Goal: Task Accomplishment & Management: Complete application form

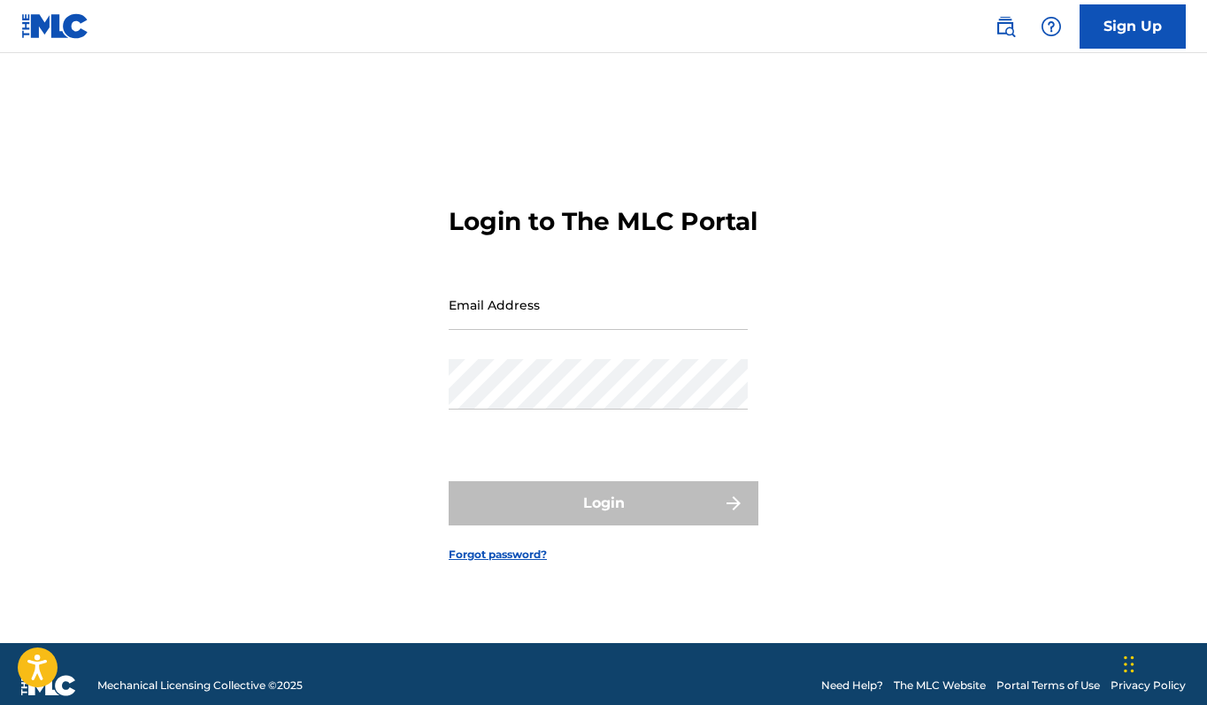
click at [532, 320] on input "Email Address" at bounding box center [597, 305] width 299 height 50
type input "[EMAIL_ADDRESS][DOMAIN_NAME]"
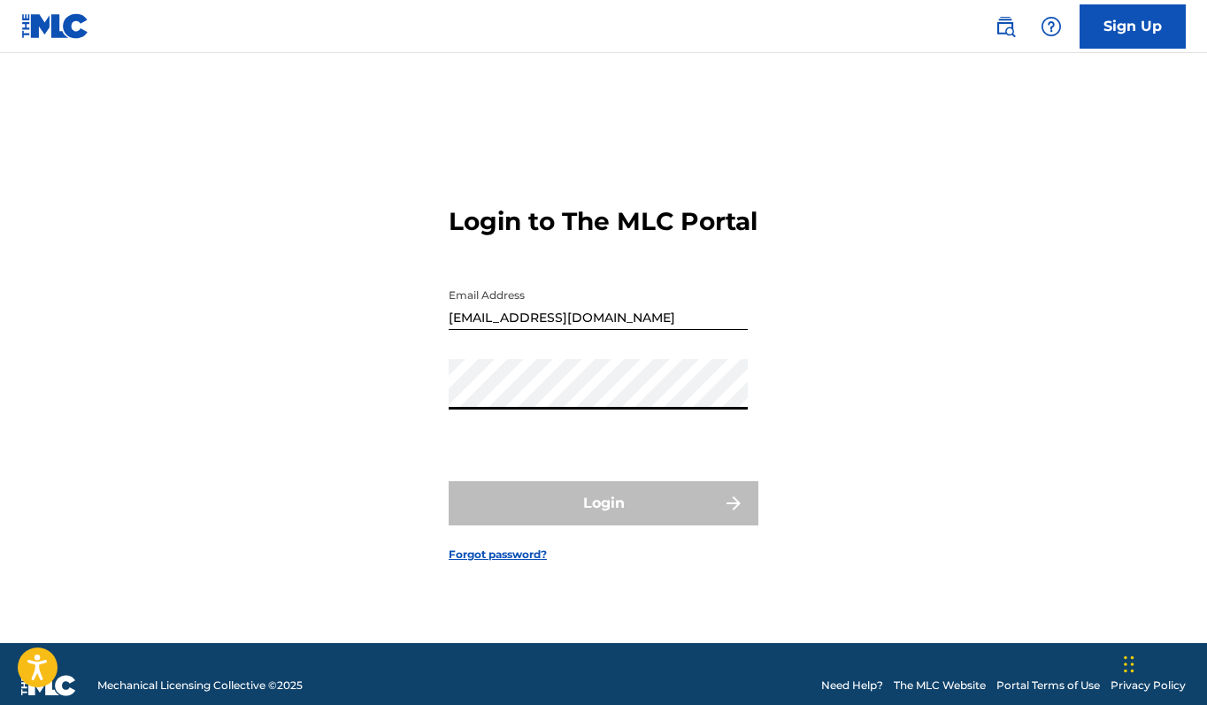
scroll to position [3, 0]
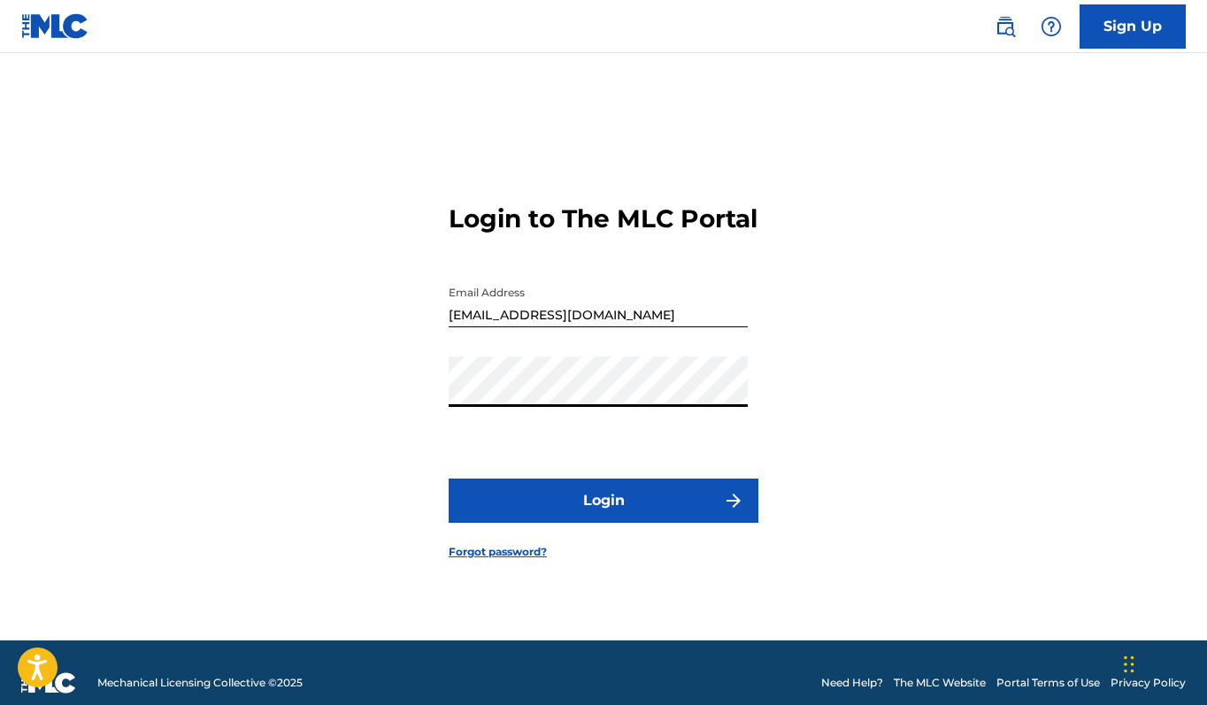
click at [622, 510] on button "Login" at bounding box center [603, 501] width 310 height 44
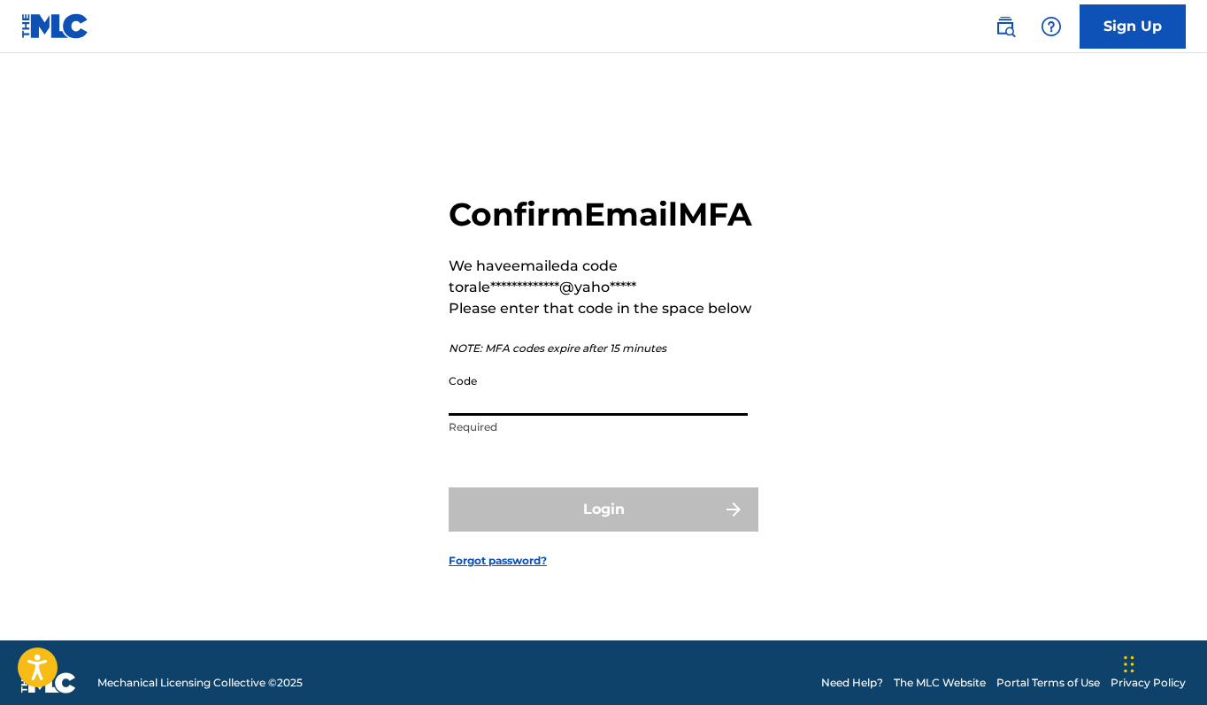
click at [593, 414] on input "Code" at bounding box center [597, 390] width 299 height 50
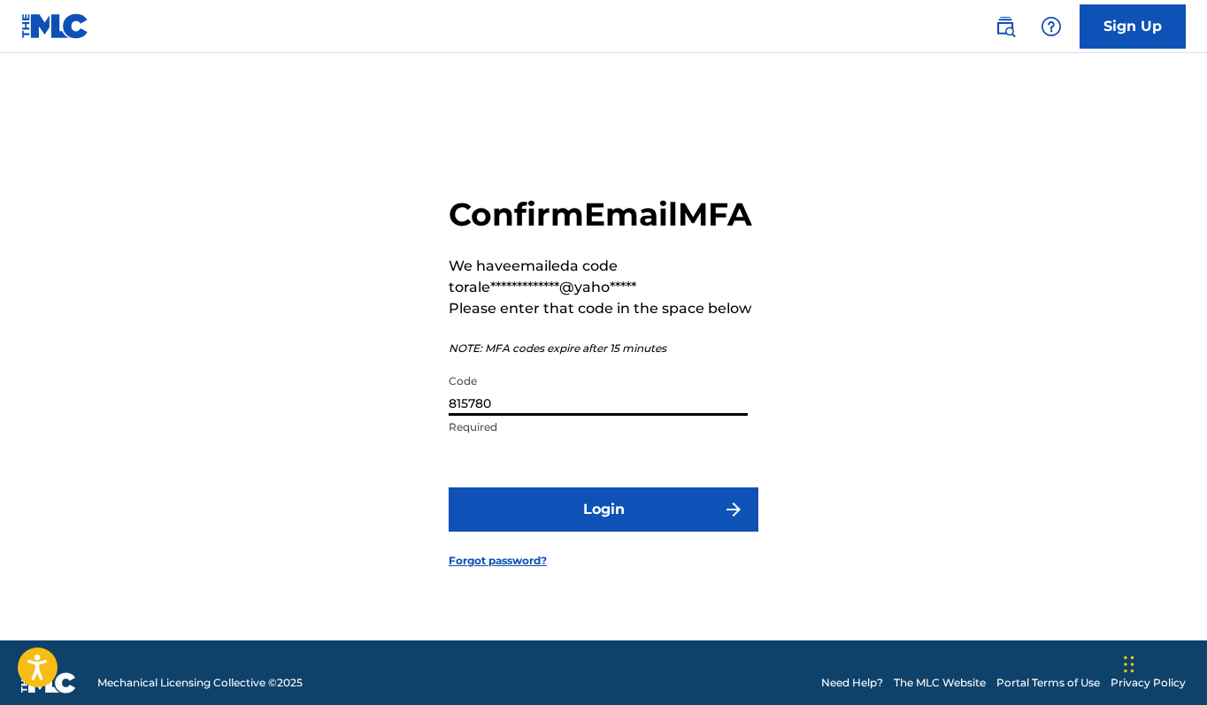
type input "815780"
click at [623, 531] on button "Login" at bounding box center [603, 509] width 310 height 44
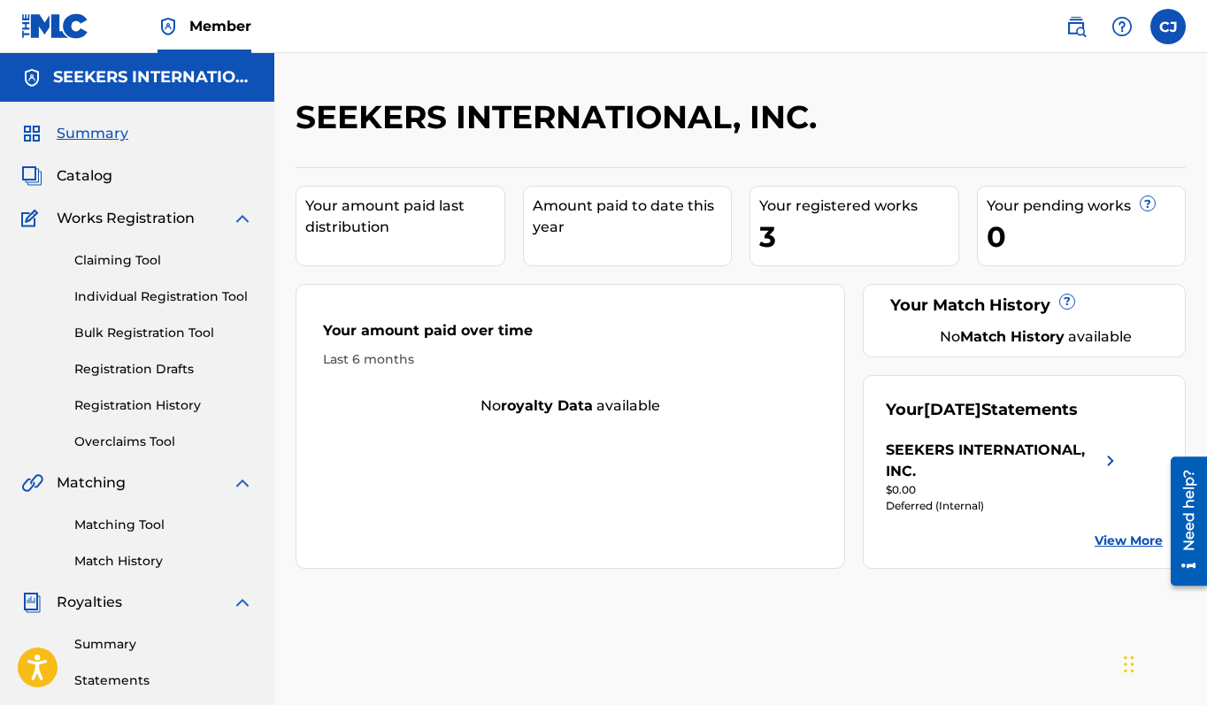
click at [848, 227] on div "3" at bounding box center [858, 237] width 199 height 40
click at [817, 206] on div "Your registered works" at bounding box center [858, 205] width 199 height 21
click at [767, 234] on div "3" at bounding box center [858, 237] width 199 height 40
click at [153, 218] on span "Works Registration" at bounding box center [126, 218] width 138 height 21
click at [1168, 28] on label at bounding box center [1167, 26] width 35 height 35
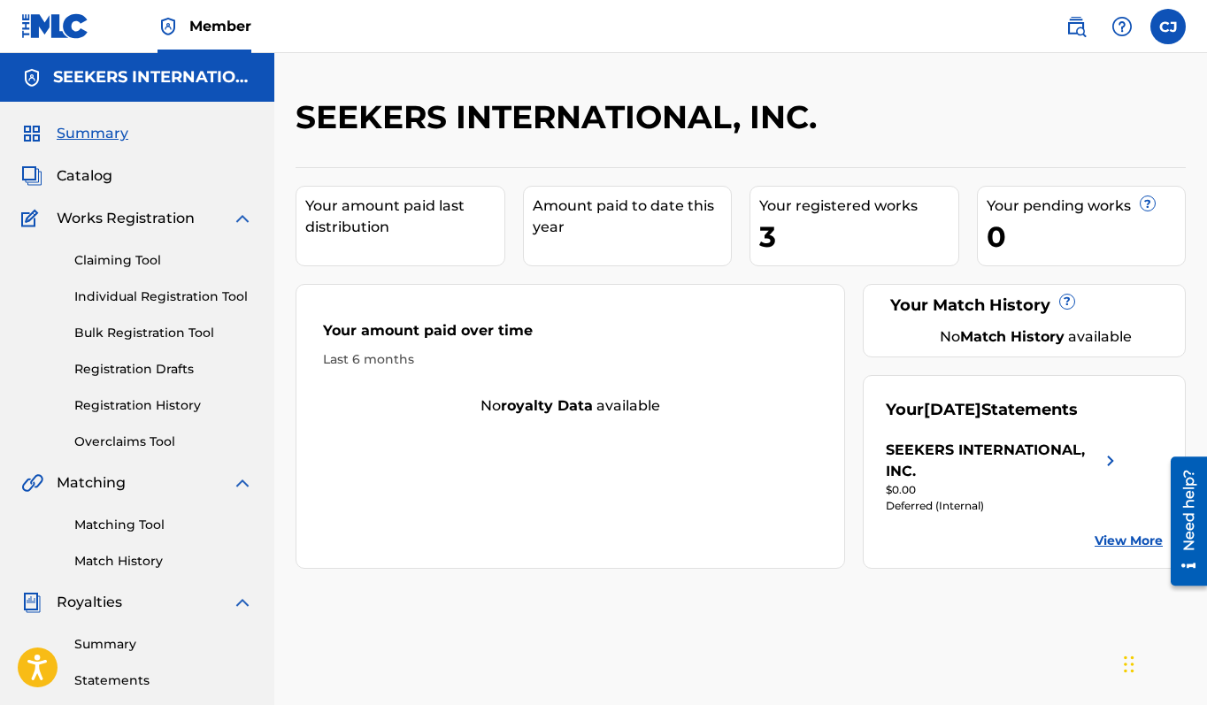
click at [1168, 27] on input "CJ Chapter [PERSON_NAME] [EMAIL_ADDRESS][DOMAIN_NAME] Notification Preferences …" at bounding box center [1168, 27] width 0 height 0
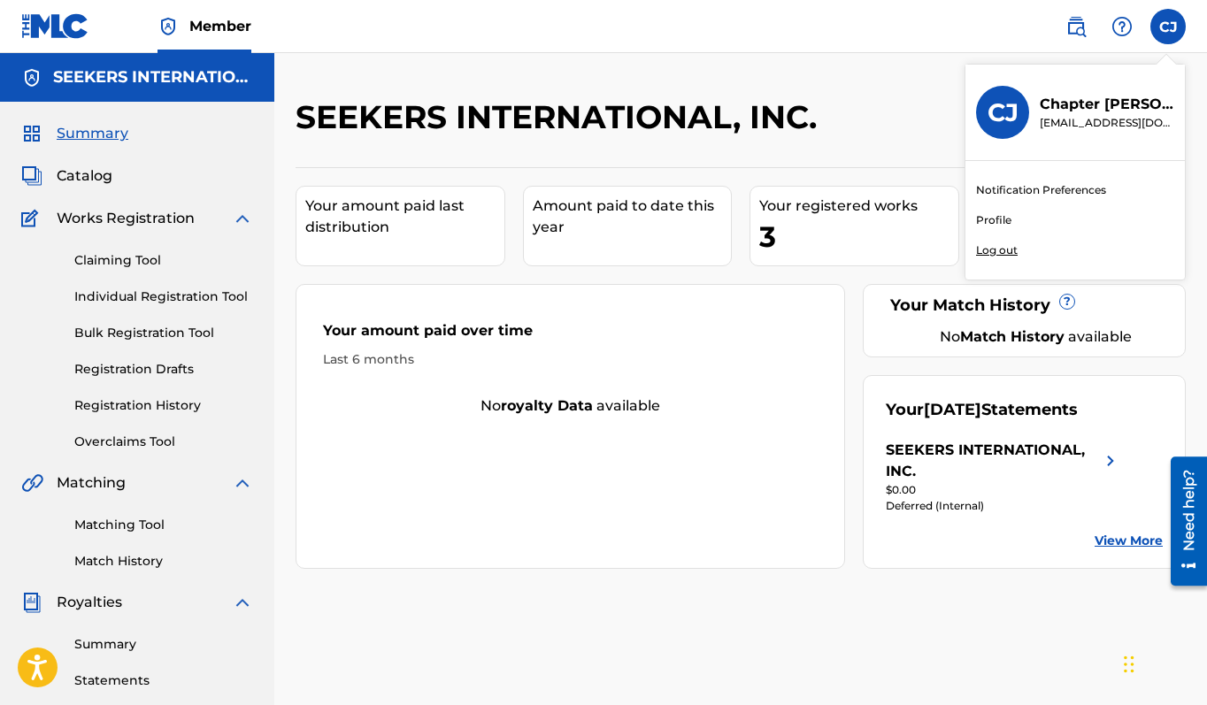
click at [988, 216] on link "Profile" at bounding box center [993, 220] width 35 height 16
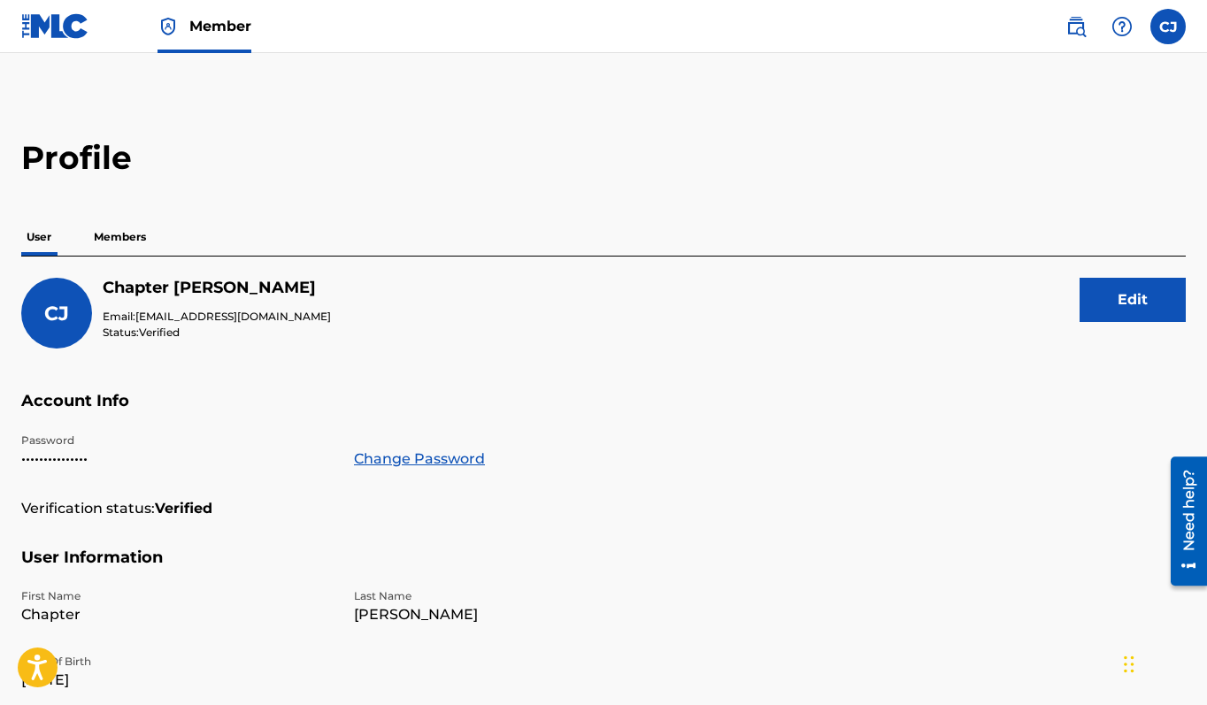
click at [126, 232] on p "Members" at bounding box center [119, 236] width 63 height 37
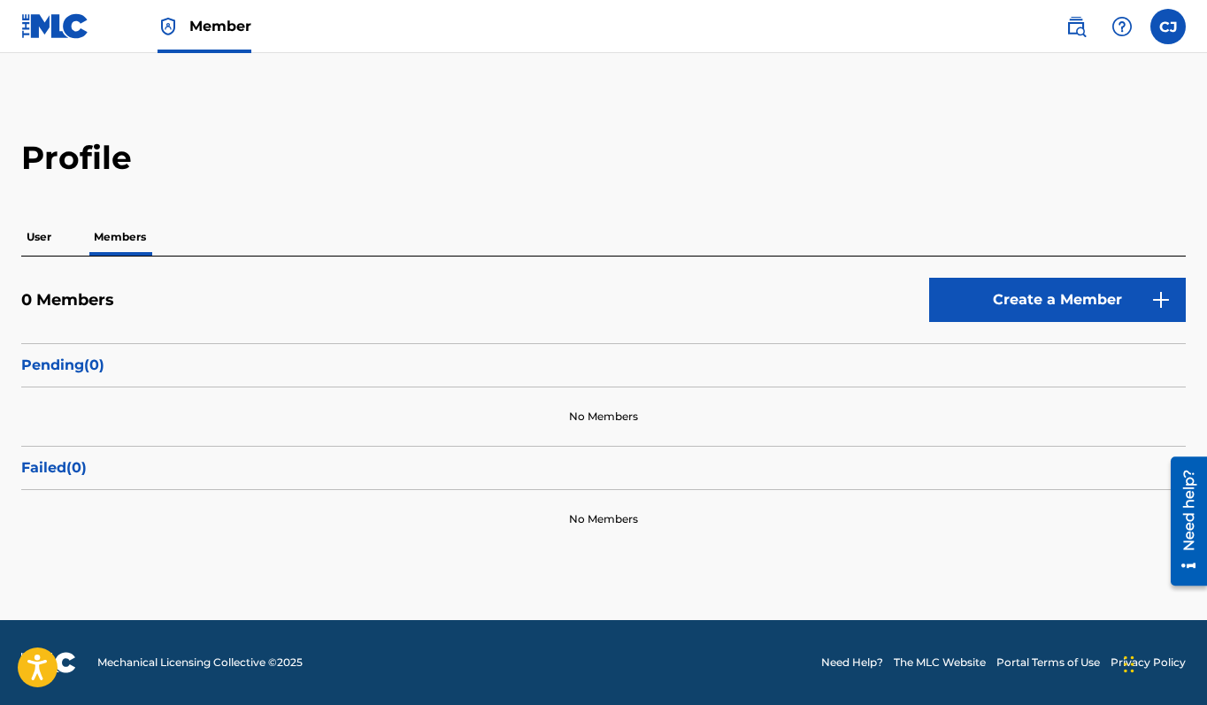
click at [991, 296] on link "Create a Member" at bounding box center [1057, 300] width 257 height 44
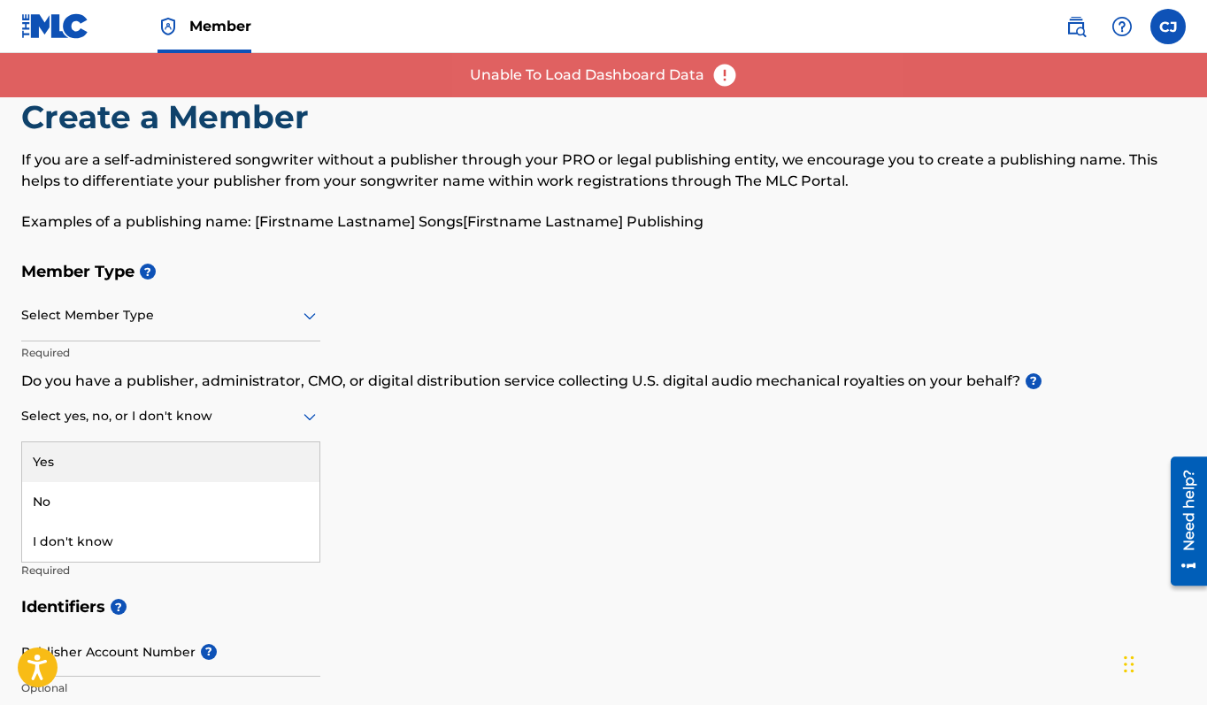
click at [310, 417] on icon at bounding box center [309, 417] width 12 height 7
click at [464, 464] on div "Member Type ? Select Member Type Required Do you have a publisher, administrato…" at bounding box center [603, 420] width 1164 height 335
